Goal: Task Accomplishment & Management: Complete application form

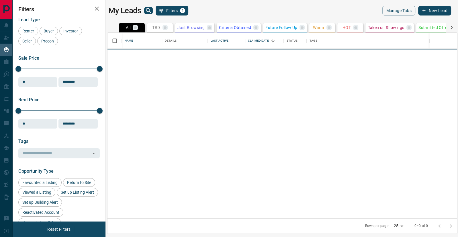
scroll to position [186, 350]
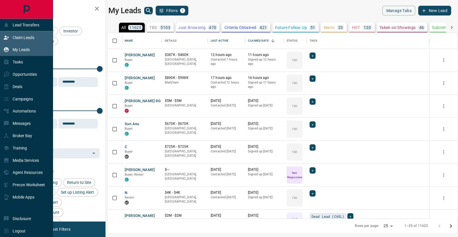
click at [20, 36] on p "Claim Leads" at bounding box center [24, 37] width 22 height 5
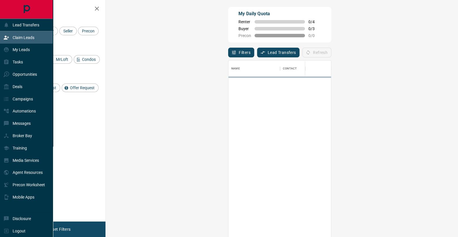
scroll to position [181, 340]
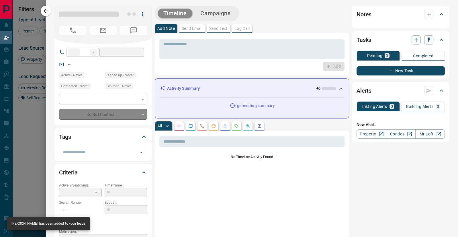
type input "**"
type input "**********"
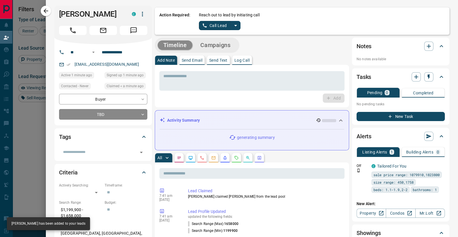
click at [235, 26] on icon "split button" at bounding box center [235, 25] width 7 height 7
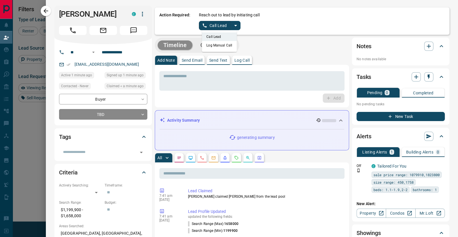
click at [226, 44] on li "Log Manual Call" at bounding box center [219, 45] width 35 height 9
click at [222, 23] on button "Log Manual Call" at bounding box center [218, 25] width 38 height 9
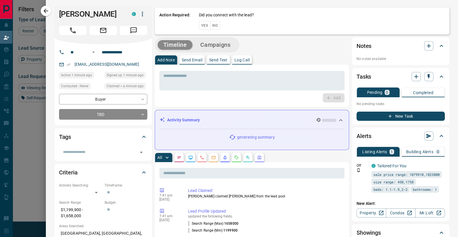
click at [216, 24] on button "No" at bounding box center [215, 25] width 10 height 9
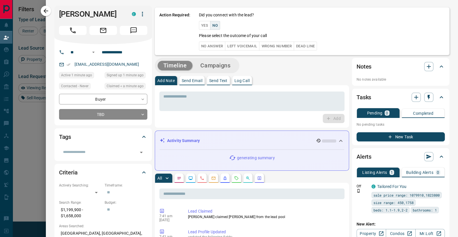
click at [211, 46] on button "No Answer" at bounding box center [212, 46] width 26 height 9
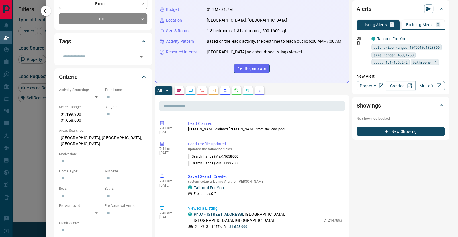
scroll to position [68, 0]
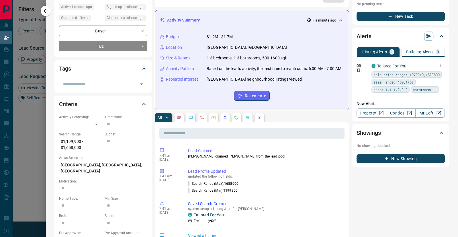
click at [440, 63] on icon "button" at bounding box center [440, 65] width 5 height 5
click at [434, 83] on link "Edit" at bounding box center [430, 84] width 13 height 5
click at [142, 44] on div at bounding box center [229, 118] width 458 height 237
click at [143, 46] on body "Lead Transfers Claim Leads My Leads Tasks Opportunities Deals Campaigns Automat…" at bounding box center [229, 100] width 458 height 201
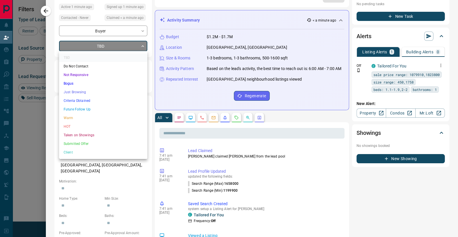
click at [114, 74] on li "Not Responsive" at bounding box center [103, 75] width 88 height 9
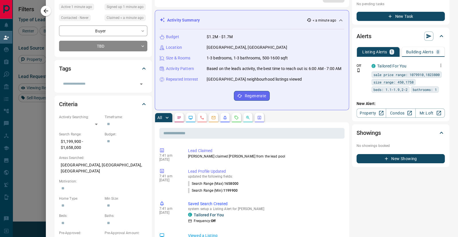
click at [114, 67] on li "Not Responsive" at bounding box center [103, 64] width 66 height 5
type input "*"
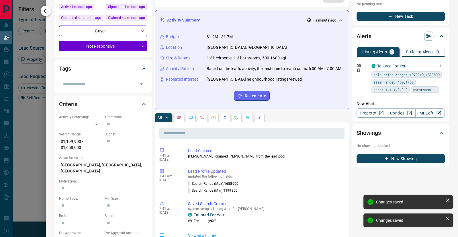
click at [46, 10] on icon "button" at bounding box center [45, 10] width 7 height 7
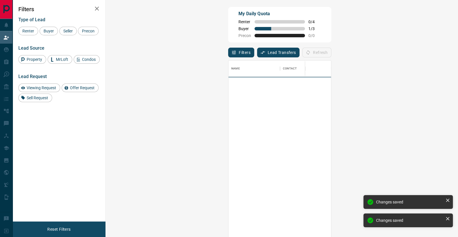
scroll to position [181, 340]
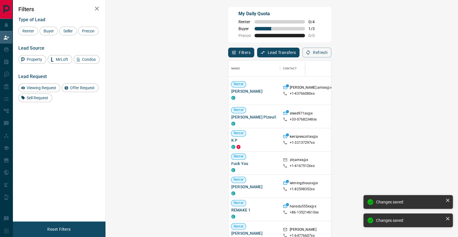
click at [450, 89] on span "Viewing Request ( 1 )" at bounding box center [466, 91] width 32 height 4
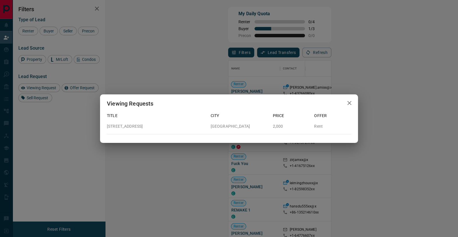
click at [350, 103] on icon "button" at bounding box center [349, 102] width 7 height 7
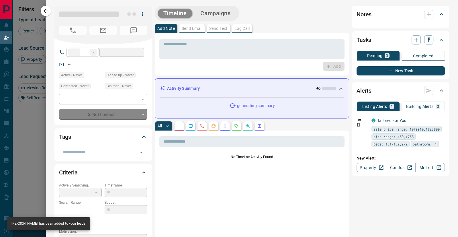
type input "**"
type input "**********"
type input "**"
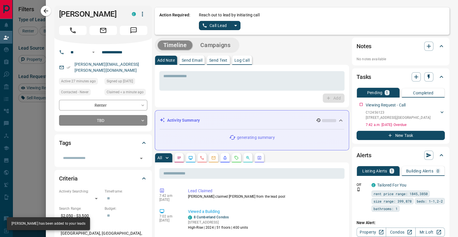
click at [237, 26] on icon "split button" at bounding box center [235, 25] width 7 height 7
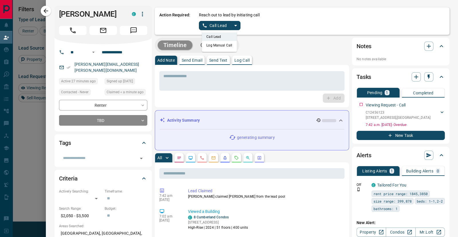
click at [222, 46] on li "Log Manual Call" at bounding box center [219, 45] width 35 height 9
click at [215, 30] on button "Log Manual Call" at bounding box center [218, 25] width 38 height 9
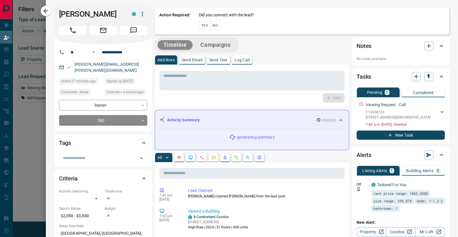
click at [216, 26] on button "No" at bounding box center [215, 25] width 10 height 9
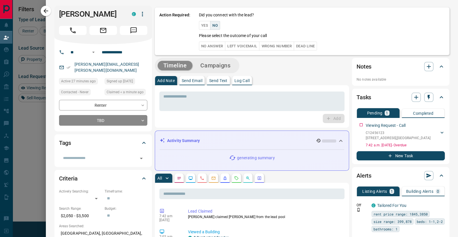
click at [212, 45] on button "No Answer" at bounding box center [212, 46] width 26 height 9
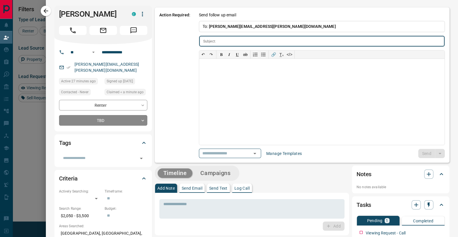
type input "**********"
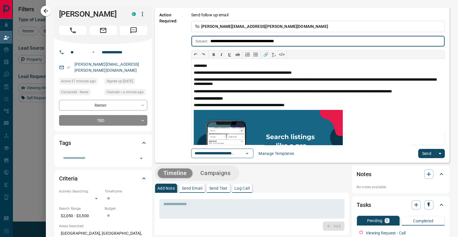
click at [426, 153] on button "Send" at bounding box center [426, 153] width 17 height 9
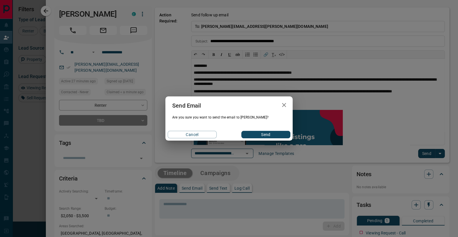
click at [258, 136] on button "Send" at bounding box center [265, 134] width 49 height 7
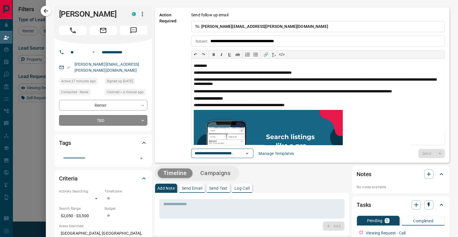
click at [144, 114] on body "Lead Transfers Claim Leads My Leads Tasks Opportunities Deals Campaigns Automat…" at bounding box center [229, 100] width 458 height 201
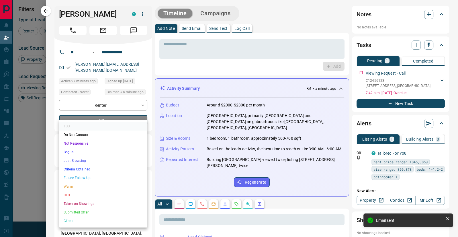
click at [104, 141] on li "Not Responsive" at bounding box center [103, 143] width 88 height 9
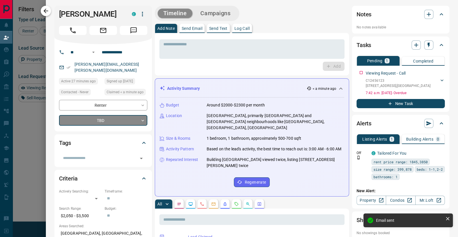
type input "*"
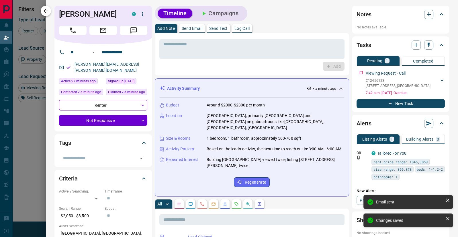
click at [47, 10] on icon "button" at bounding box center [45, 10] width 7 height 7
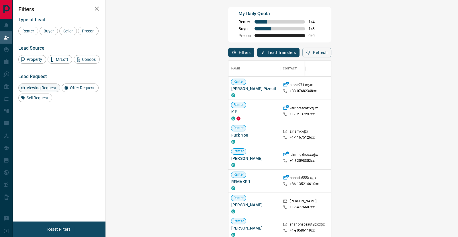
click at [44, 86] on span "Viewing Request" at bounding box center [42, 87] width 34 height 5
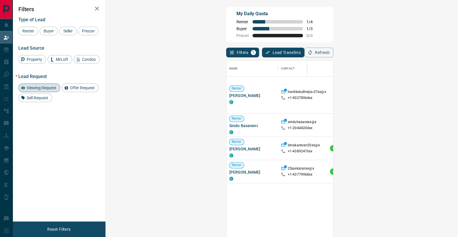
click at [448, 93] on span "Viewing Request ( 5 )" at bounding box center [464, 95] width 32 height 4
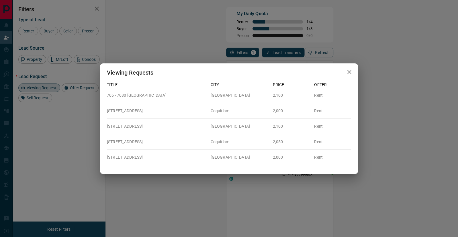
click at [348, 72] on icon "button" at bounding box center [349, 72] width 7 height 7
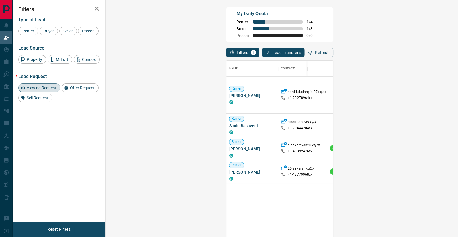
click at [448, 148] on span "Viewing Request ( 3 )" at bounding box center [464, 148] width 32 height 4
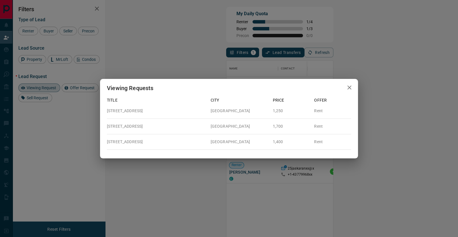
click at [348, 87] on icon "button" at bounding box center [349, 87] width 7 height 7
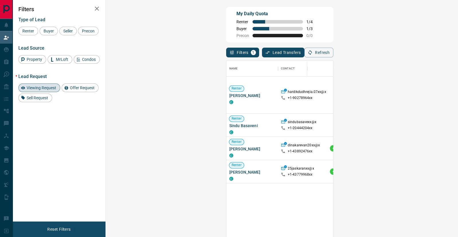
click at [448, 171] on span "Viewing Request ( 1 )" at bounding box center [464, 171] width 32 height 4
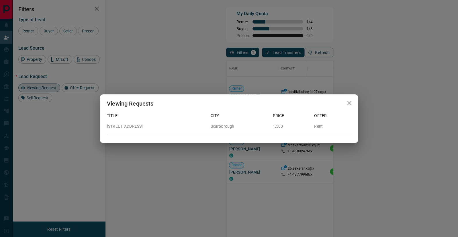
click at [351, 101] on icon "button" at bounding box center [349, 103] width 4 height 4
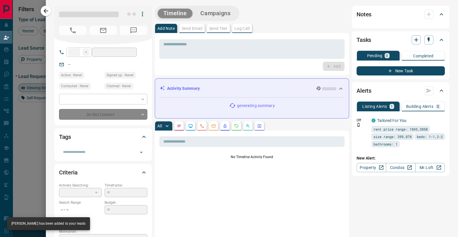
type input "**"
type input "**********"
type input "**"
type input "*"
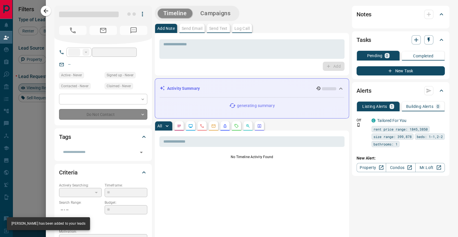
type input "**********"
type input "*******"
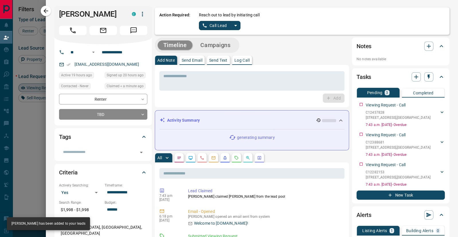
click at [236, 24] on icon "split button" at bounding box center [235, 25] width 7 height 7
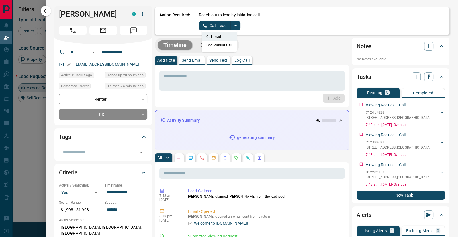
click at [227, 45] on li "Log Manual Call" at bounding box center [219, 45] width 35 height 9
click at [220, 24] on button "Log Manual Call" at bounding box center [218, 25] width 38 height 9
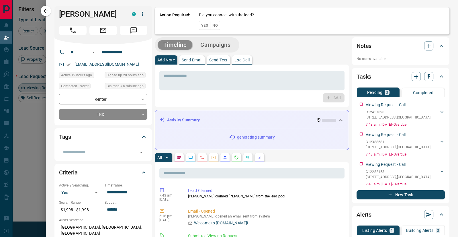
click at [216, 25] on button "No" at bounding box center [215, 25] width 10 height 9
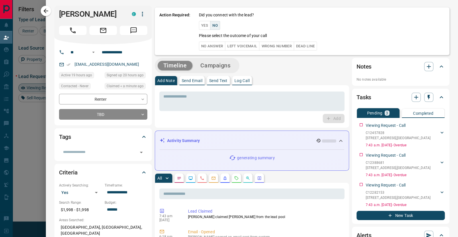
click at [214, 46] on button "No Answer" at bounding box center [212, 46] width 26 height 9
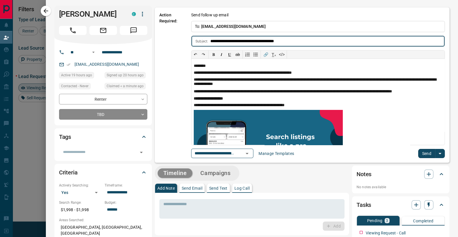
click at [424, 151] on button "Send" at bounding box center [426, 153] width 17 height 9
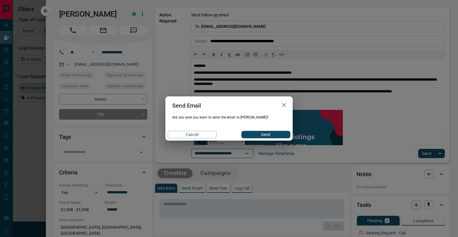
click at [259, 132] on button "Send" at bounding box center [265, 134] width 49 height 7
